Goal: Task Accomplishment & Management: Complete application form

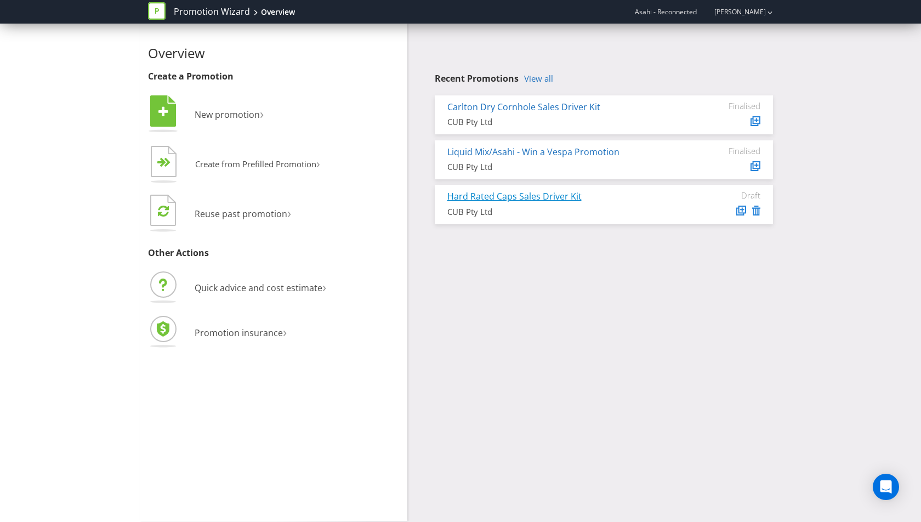
click at [506, 198] on link "Hard Rated Caps Sales Driver Kit" at bounding box center [514, 196] width 134 height 12
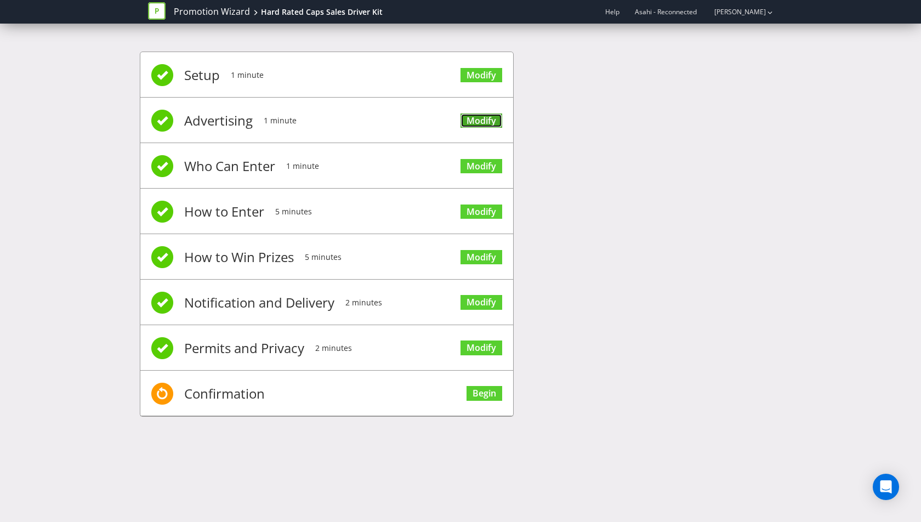
click at [484, 120] on link "Modify" at bounding box center [481, 120] width 42 height 15
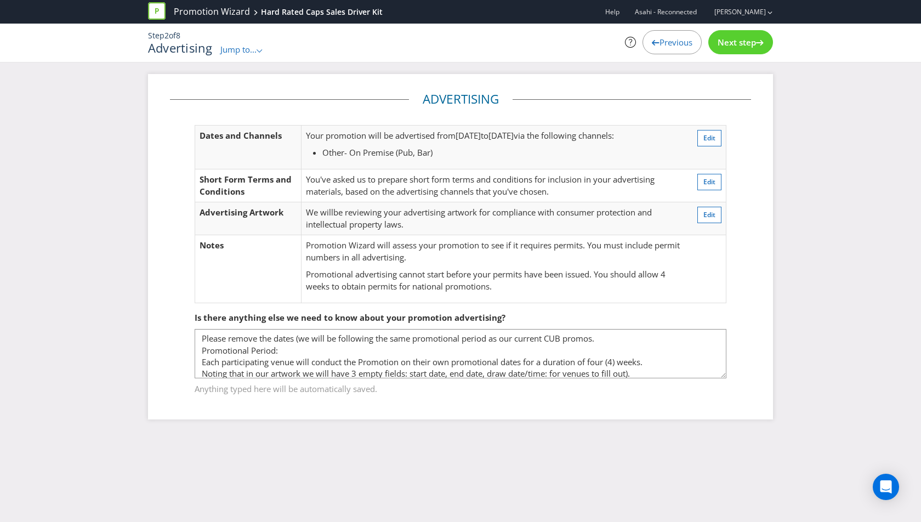
click at [661, 41] on span "Previous" at bounding box center [675, 42] width 33 height 11
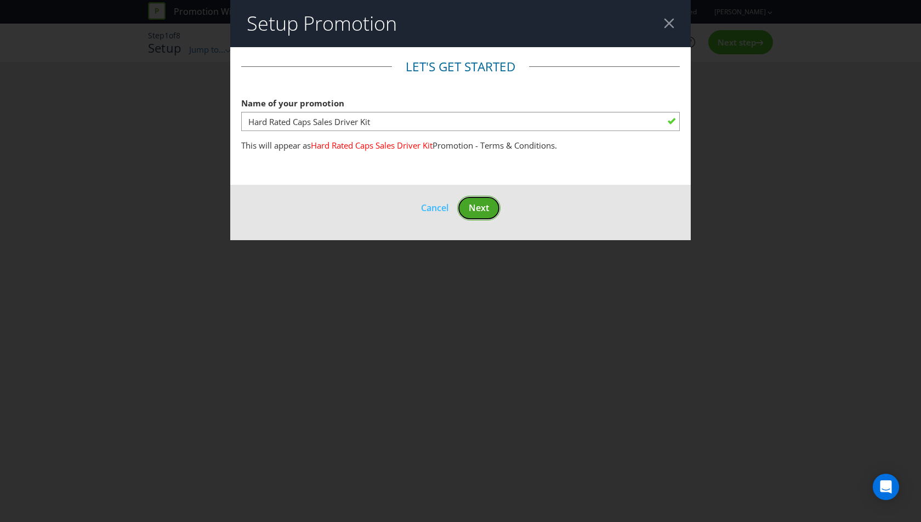
click at [476, 215] on button "Next" at bounding box center [478, 208] width 43 height 25
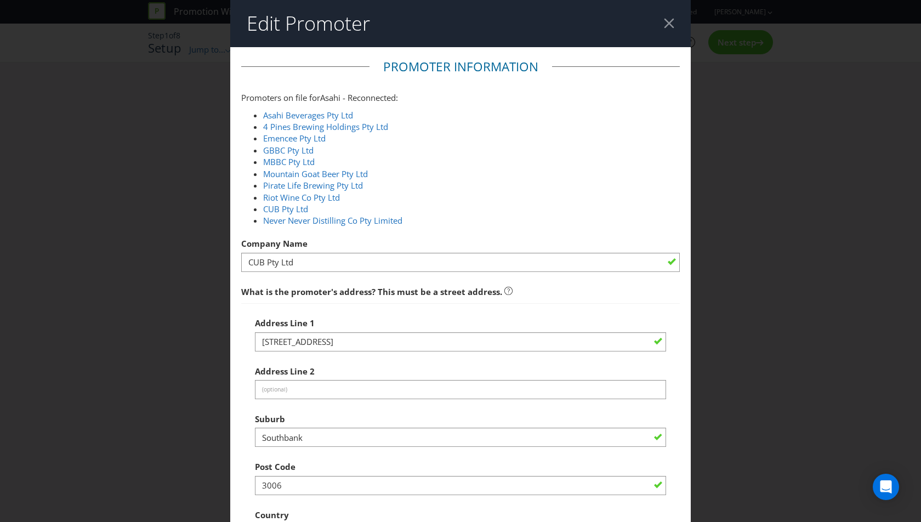
scroll to position [333, 0]
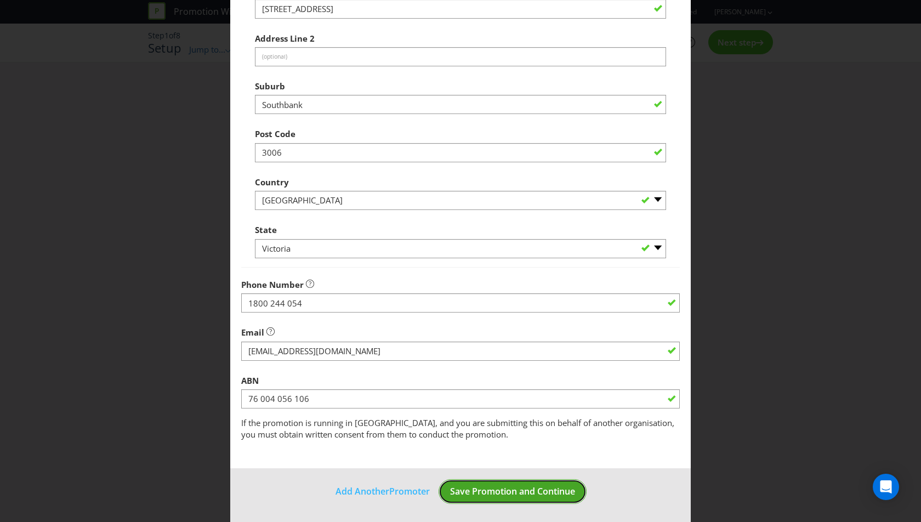
click at [523, 495] on span "Save Promotion and Continue" at bounding box center [512, 491] width 125 height 12
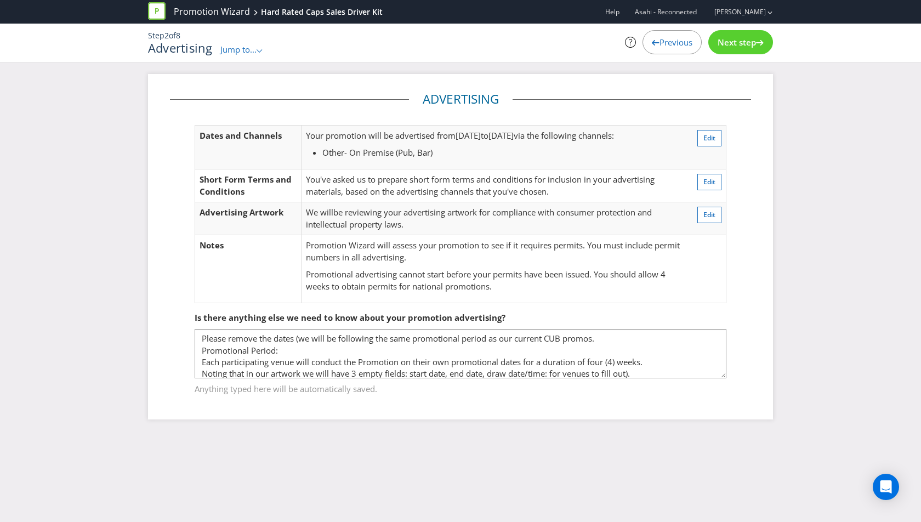
click at [744, 31] on div "Next step" at bounding box center [740, 42] width 65 height 24
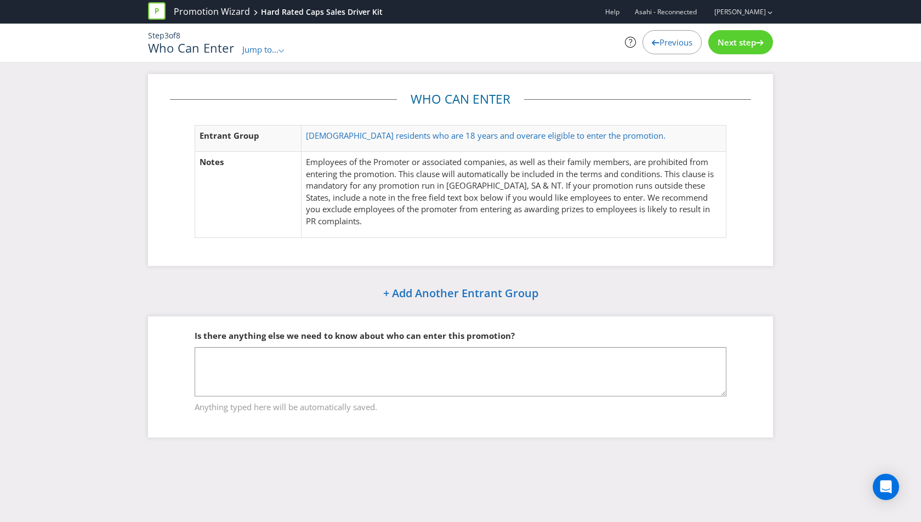
click at [744, 31] on div "Next step" at bounding box center [740, 42] width 65 height 24
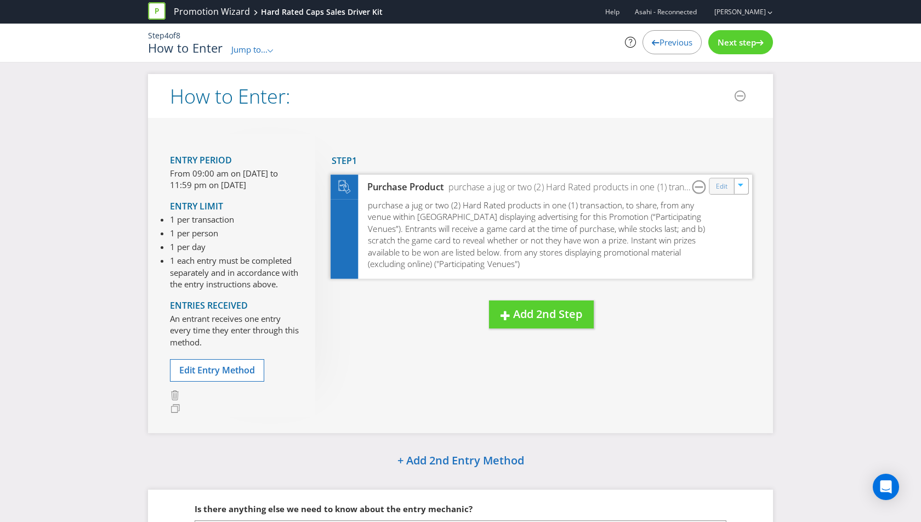
click at [713, 187] on div "Edit" at bounding box center [722, 185] width 25 height 15
click at [723, 182] on link "Edit" at bounding box center [722, 186] width 12 height 13
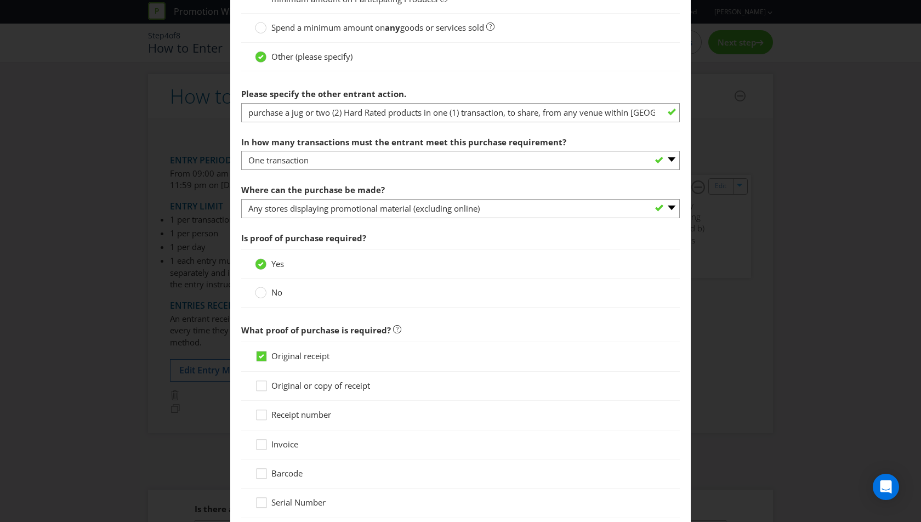
scroll to position [419, 0]
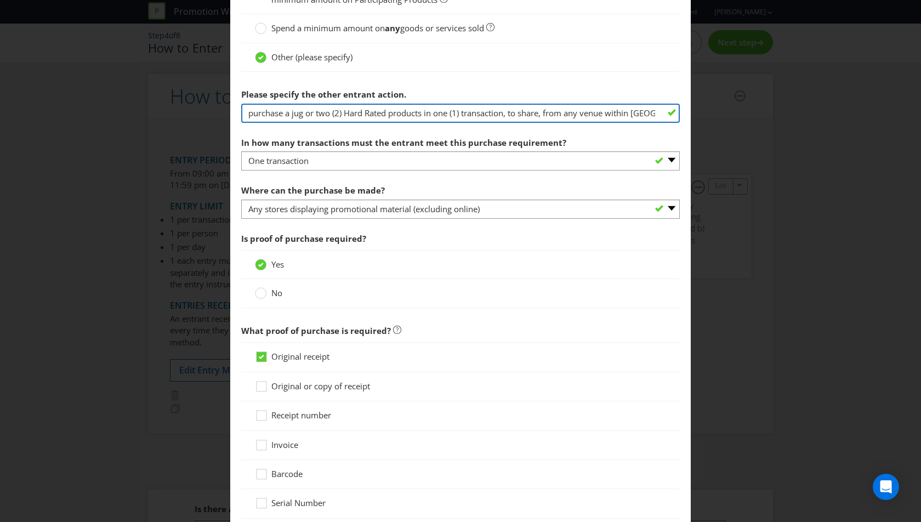
click at [299, 111] on input "purchase a jug or two (2) Hard Rated products in one (1) transaction, to share,…" at bounding box center [460, 113] width 438 height 19
drag, startPoint x: 547, startPoint y: 113, endPoint x: 207, endPoint y: 112, distance: 339.8
click at [207, 112] on div "How to Enter To enter the entrant must... Make a Purchase Connect on Social Med…" at bounding box center [460, 261] width 921 height 522
paste input "[URL][DOMAIN_NAME]"
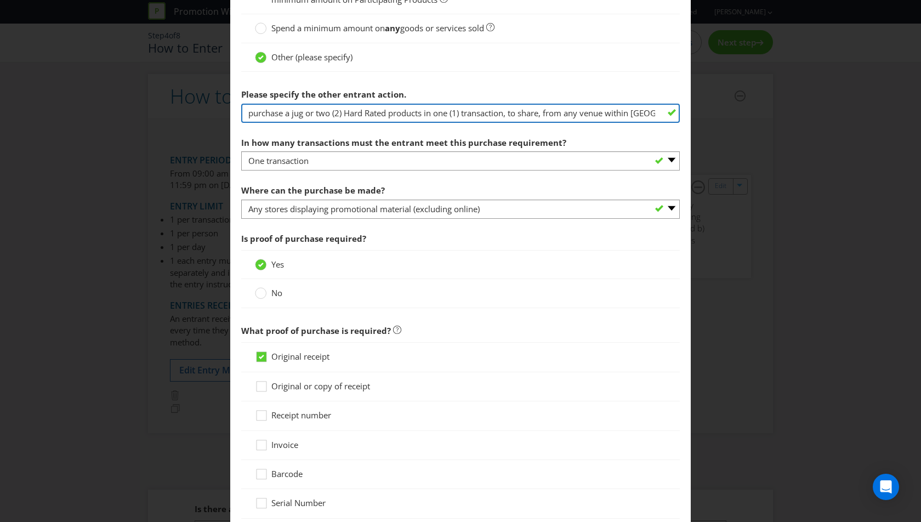
paste input "Purchase any 2 Hard Rated products or a jug to share for your chance to win"
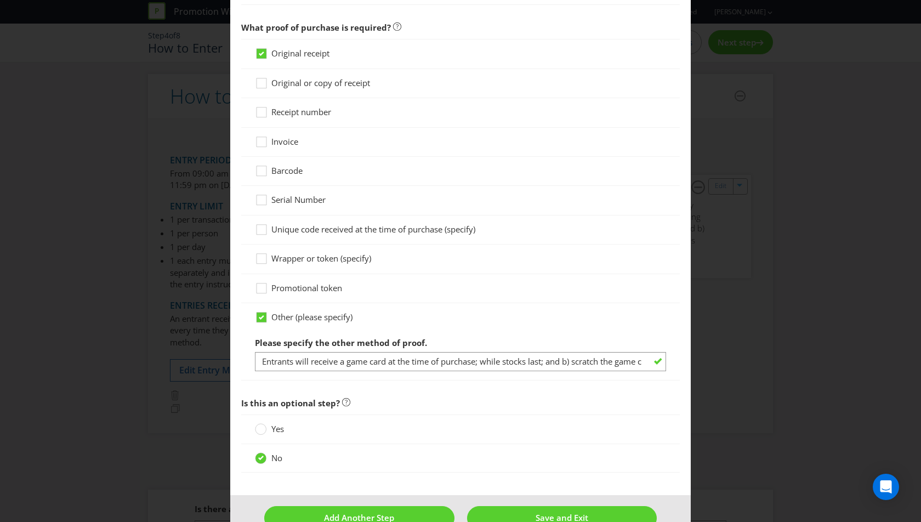
scroll to position [742, 0]
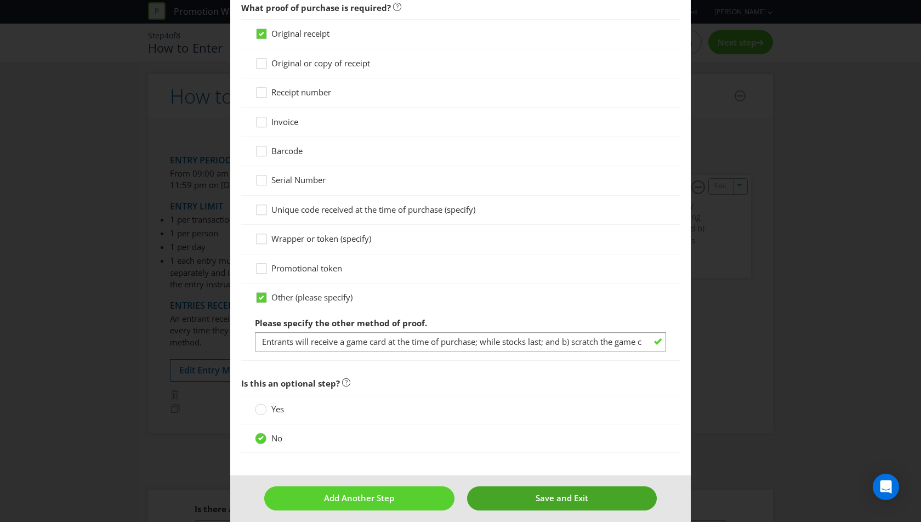
type input "Purchase any 2 Hard Rated products or a jug to share for your chance to win fro…"
click at [550, 496] on span "Save and Exit" at bounding box center [561, 497] width 53 height 11
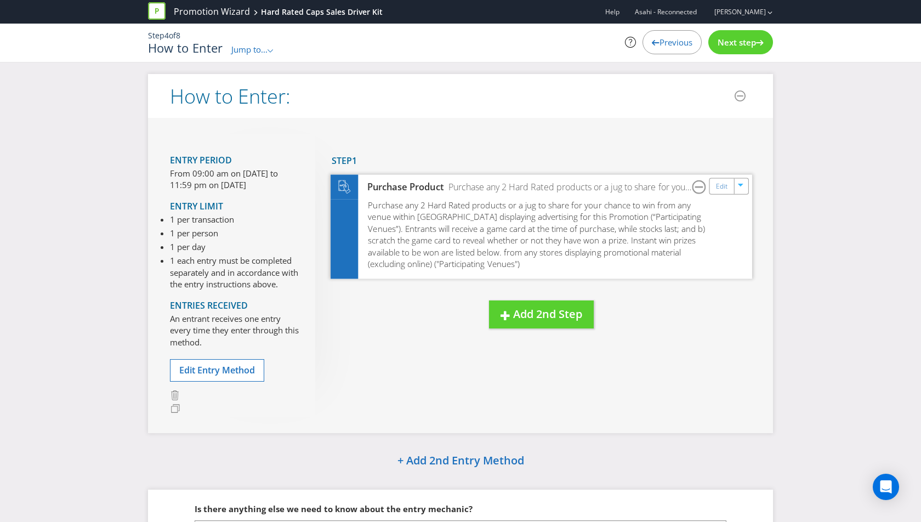
scroll to position [116, 0]
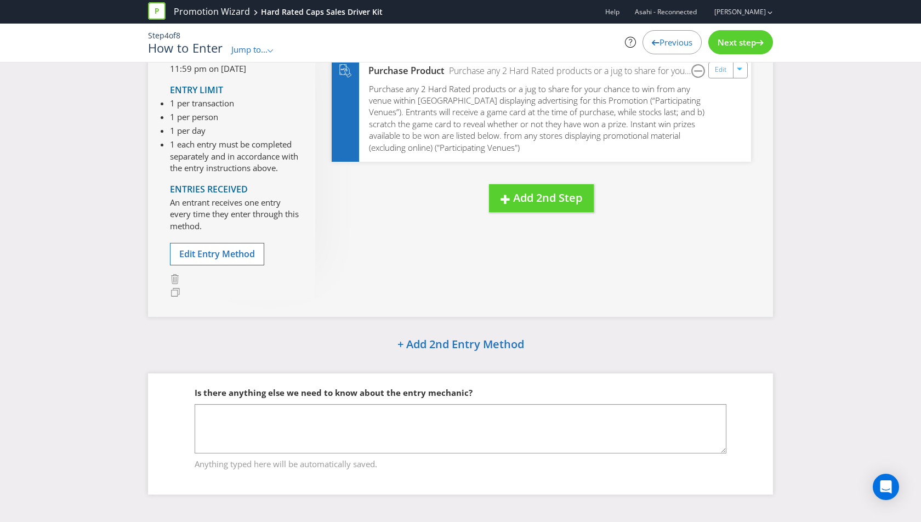
click at [749, 39] on span "Next step" at bounding box center [736, 42] width 38 height 11
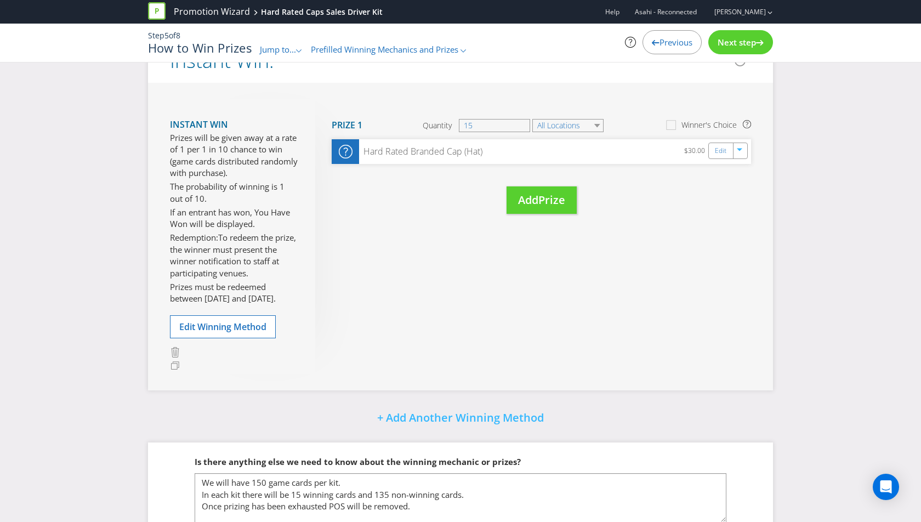
scroll to position [172, 0]
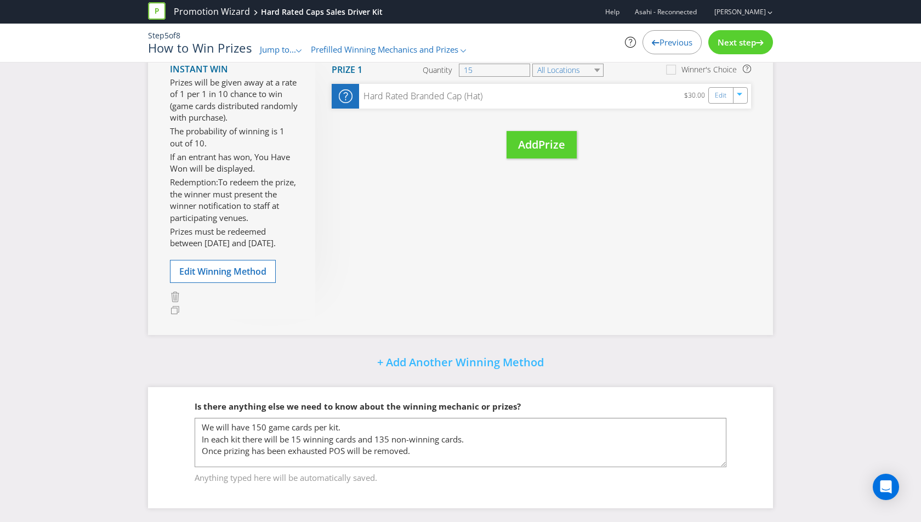
click at [750, 45] on span "Next step" at bounding box center [736, 42] width 38 height 11
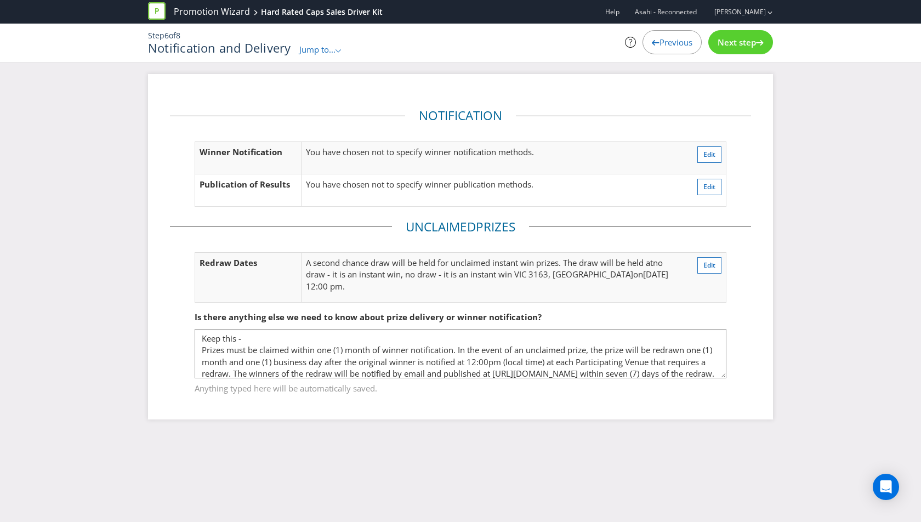
click at [750, 45] on span "Next step" at bounding box center [736, 42] width 38 height 11
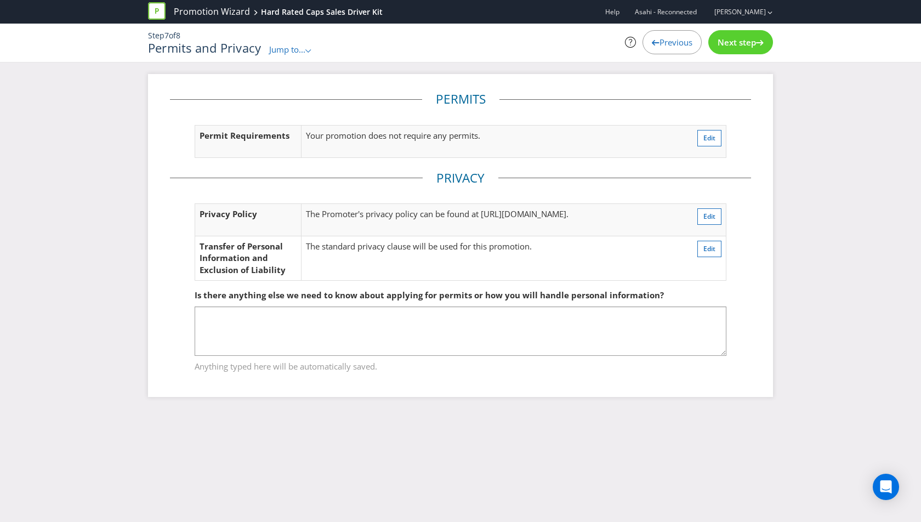
click at [750, 45] on span "Next step" at bounding box center [736, 42] width 38 height 11
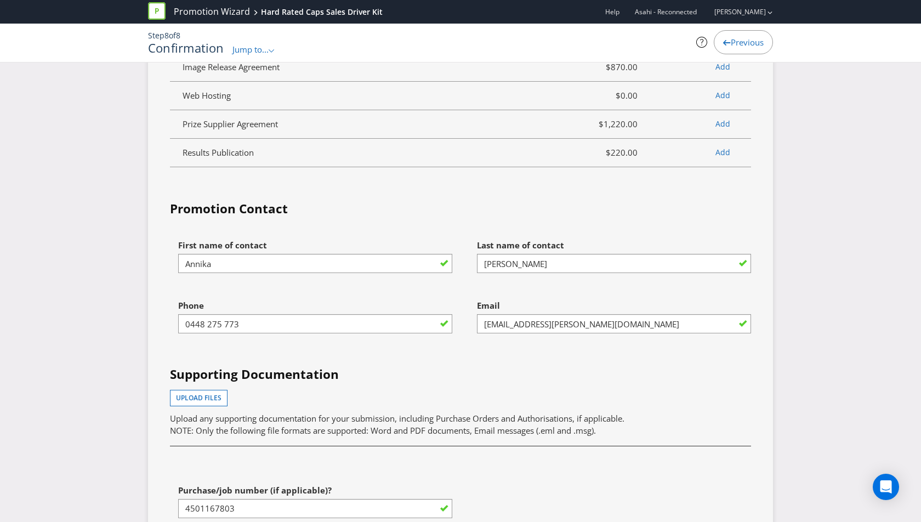
scroll to position [3037, 0]
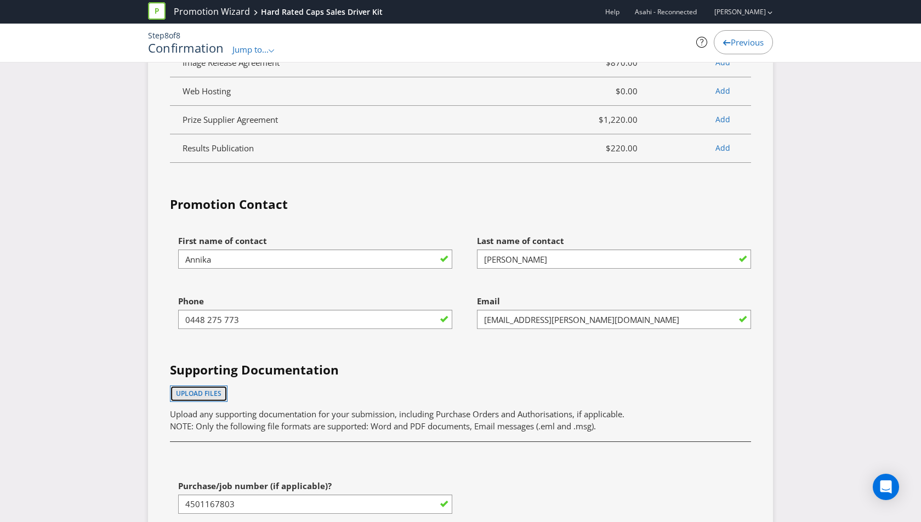
click at [202, 389] on span "Upload files" at bounding box center [198, 393] width 45 height 9
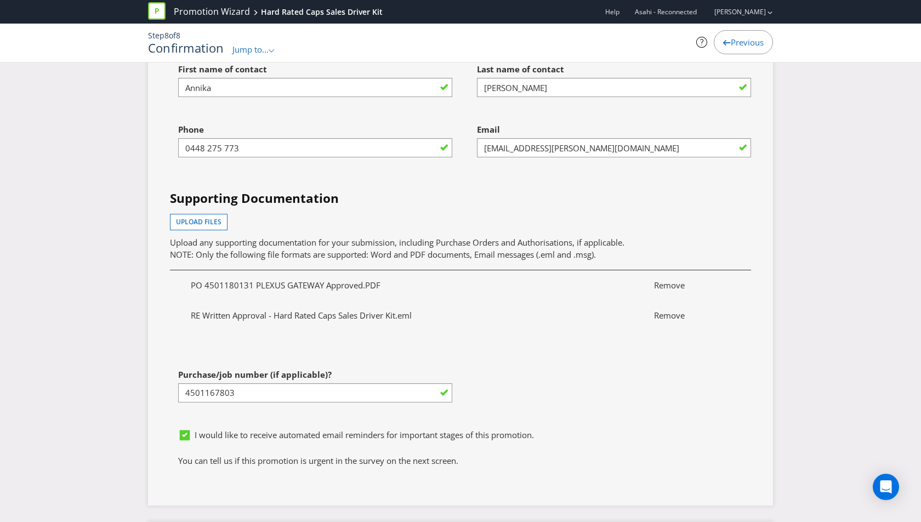
scroll to position [3209, 0]
drag, startPoint x: 237, startPoint y: 360, endPoint x: 155, endPoint y: 360, distance: 82.2
click at [155, 360] on div "Services Summary Plexus Services Promotion Wizard Terms & Conditions $390.00 Sh…" at bounding box center [460, 13] width 625 height 983
paste input "80131"
type input "4501180131"
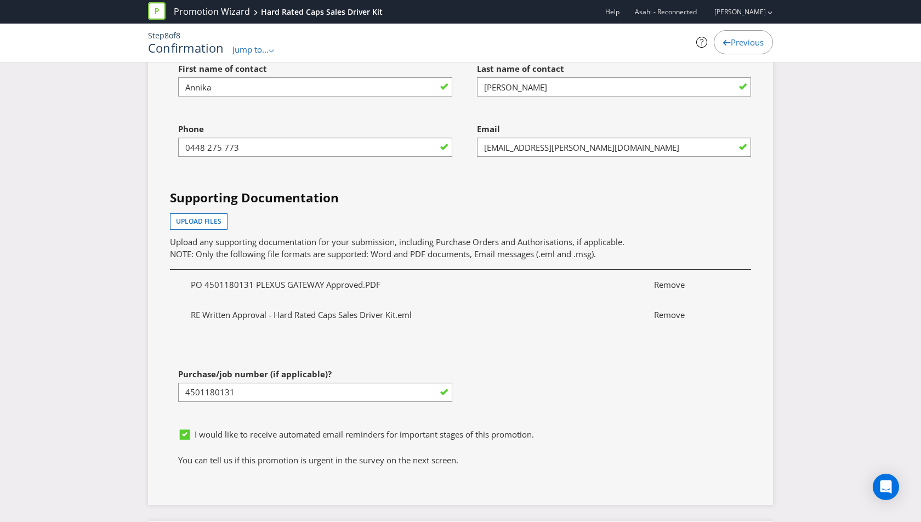
click at [539, 360] on div "First name of contact [PERSON_NAME] Last name of contact [PERSON_NAME] Phone [P…" at bounding box center [460, 240] width 597 height 365
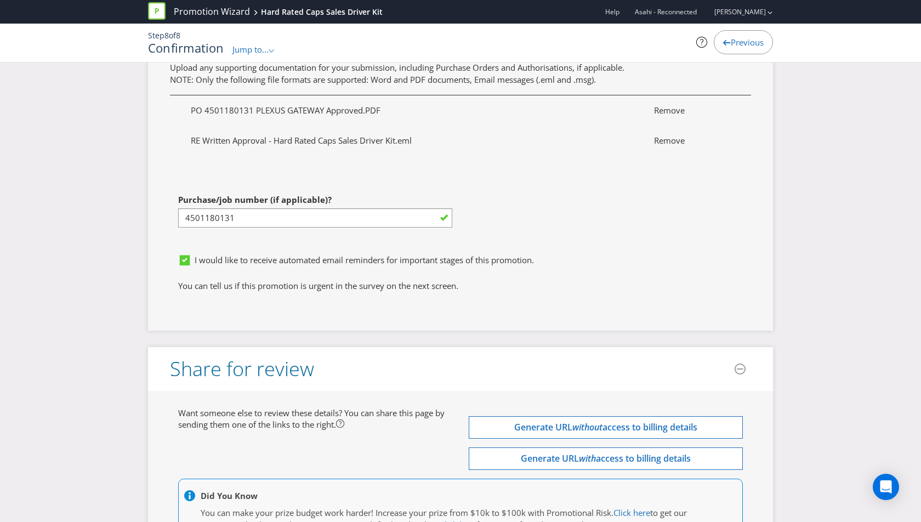
scroll to position [3461, 0]
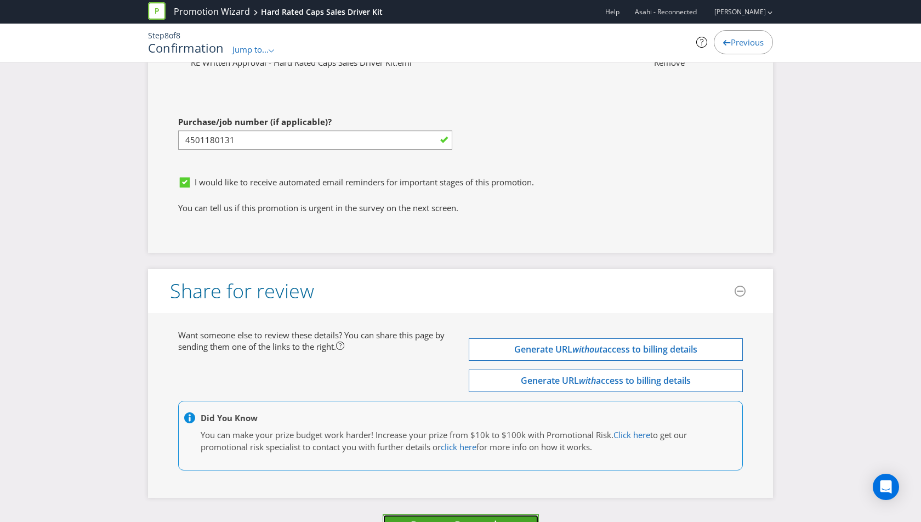
click at [477, 517] on span "Process Promotion" at bounding box center [460, 524] width 100 height 15
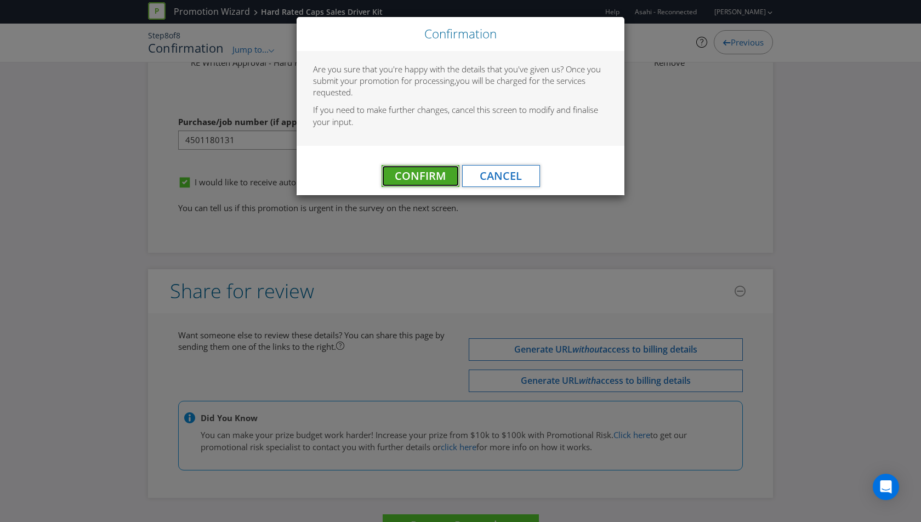
click at [428, 172] on span "Confirm" at bounding box center [420, 175] width 51 height 15
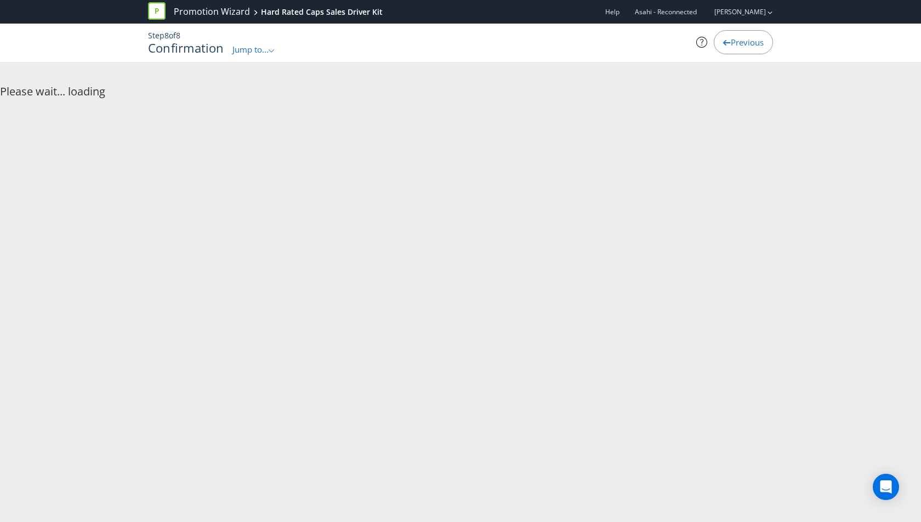
scroll to position [0, 0]
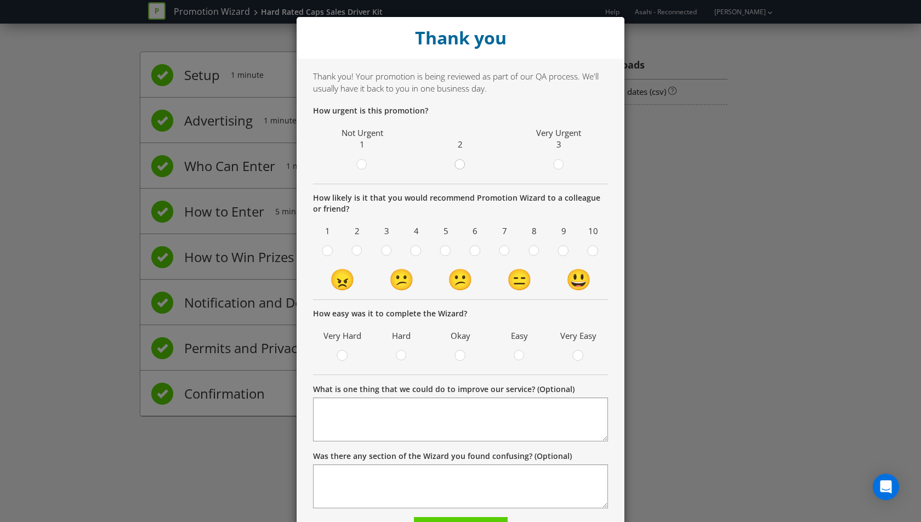
click at [458, 163] on div at bounding box center [460, 160] width 5 height 5
click at [0, 0] on input "radio" at bounding box center [0, 0] width 0 height 0
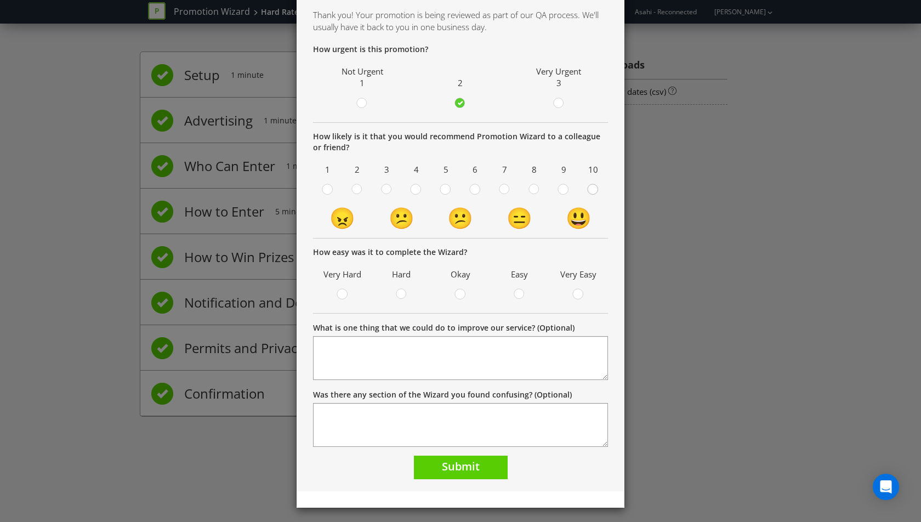
click at [591, 189] on circle at bounding box center [593, 189] width 10 height 10
click at [0, 0] on input "radio" at bounding box center [0, 0] width 0 height 0
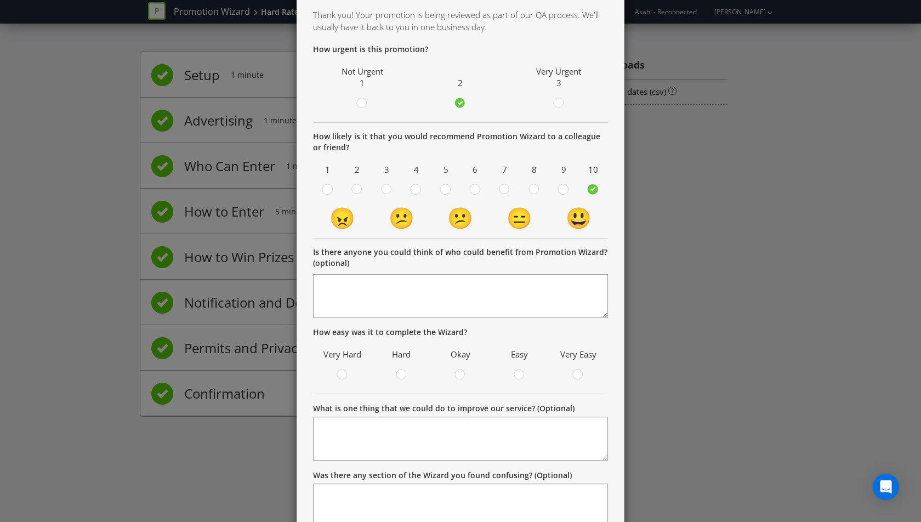
click at [585, 371] on span at bounding box center [584, 376] width 2 height 10
click at [0, 0] on input "radio" at bounding box center [0, 0] width 0 height 0
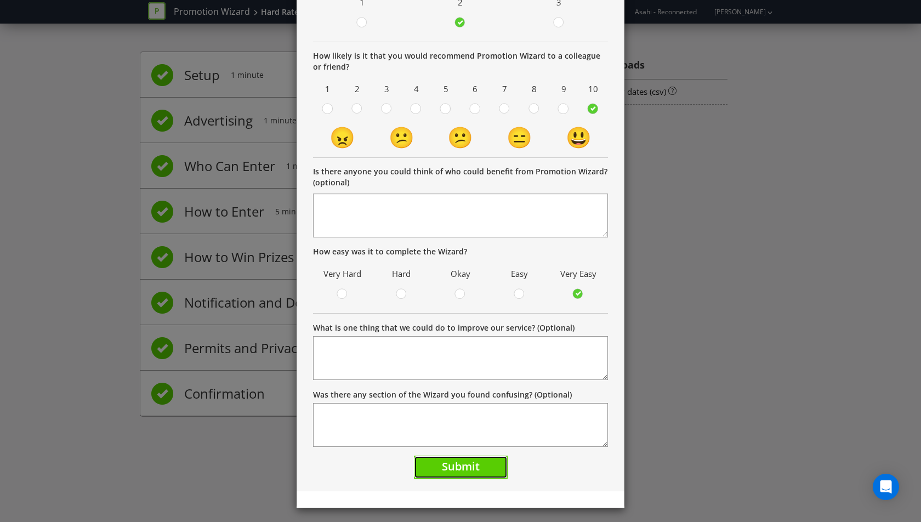
click at [465, 463] on span "Submit" at bounding box center [461, 466] width 38 height 15
